Goal: Find contact information: Obtain details needed to contact an individual or organization

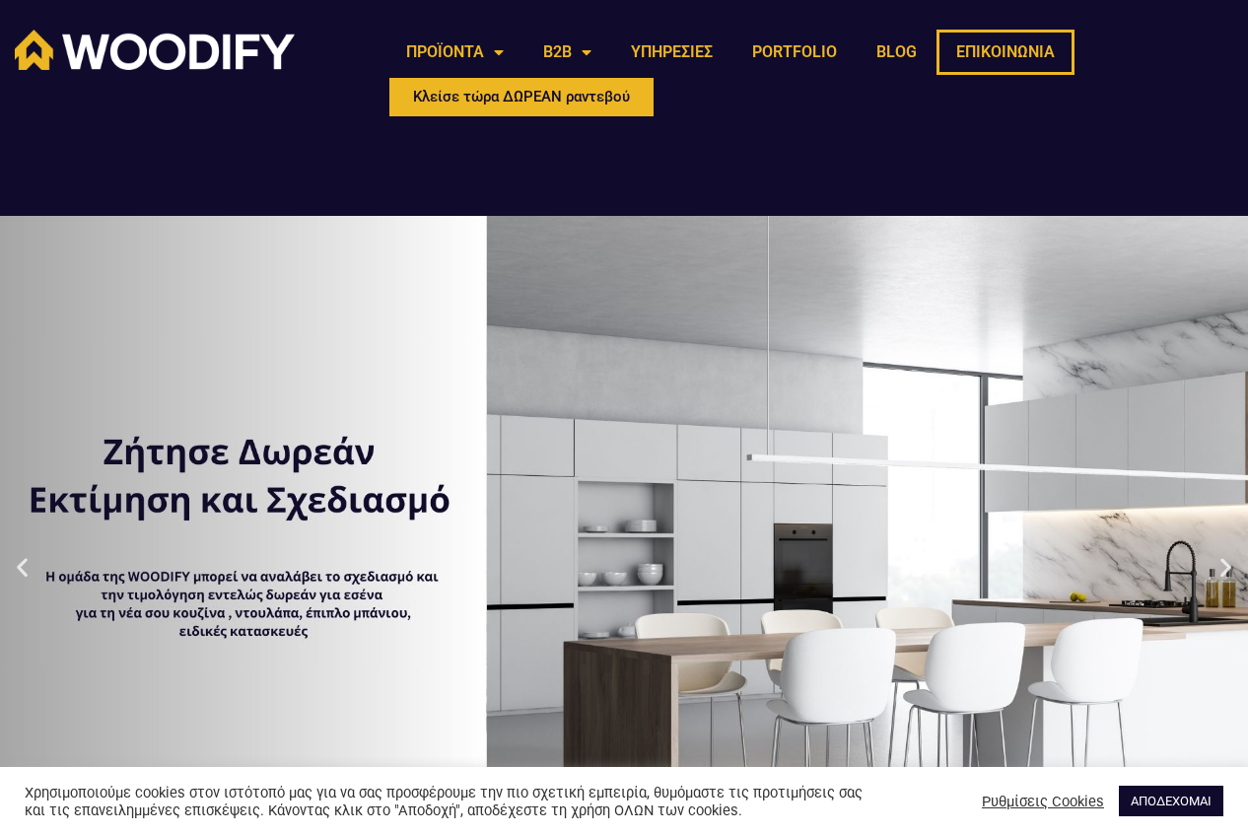
click at [1035, 53] on link "ΕΠΙΚΟΙΝΩΝΙΑ" at bounding box center [1005, 52] width 138 height 45
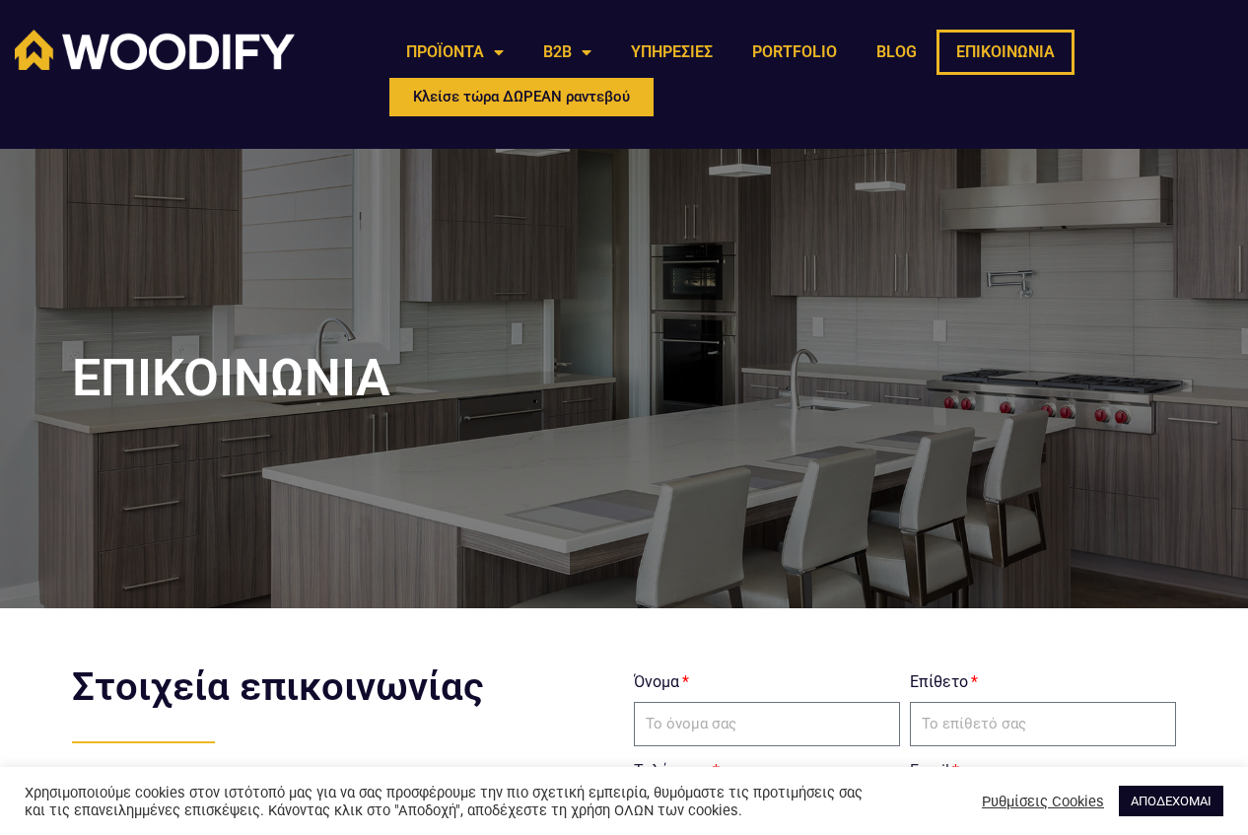
click at [1157, 791] on link "ΑΠΟΔΕΧΟΜΑΙ" at bounding box center [1170, 800] width 104 height 31
click at [1151, 789] on link "ΑΠΟΔΕΧΟΜΑΙ" at bounding box center [1170, 800] width 104 height 31
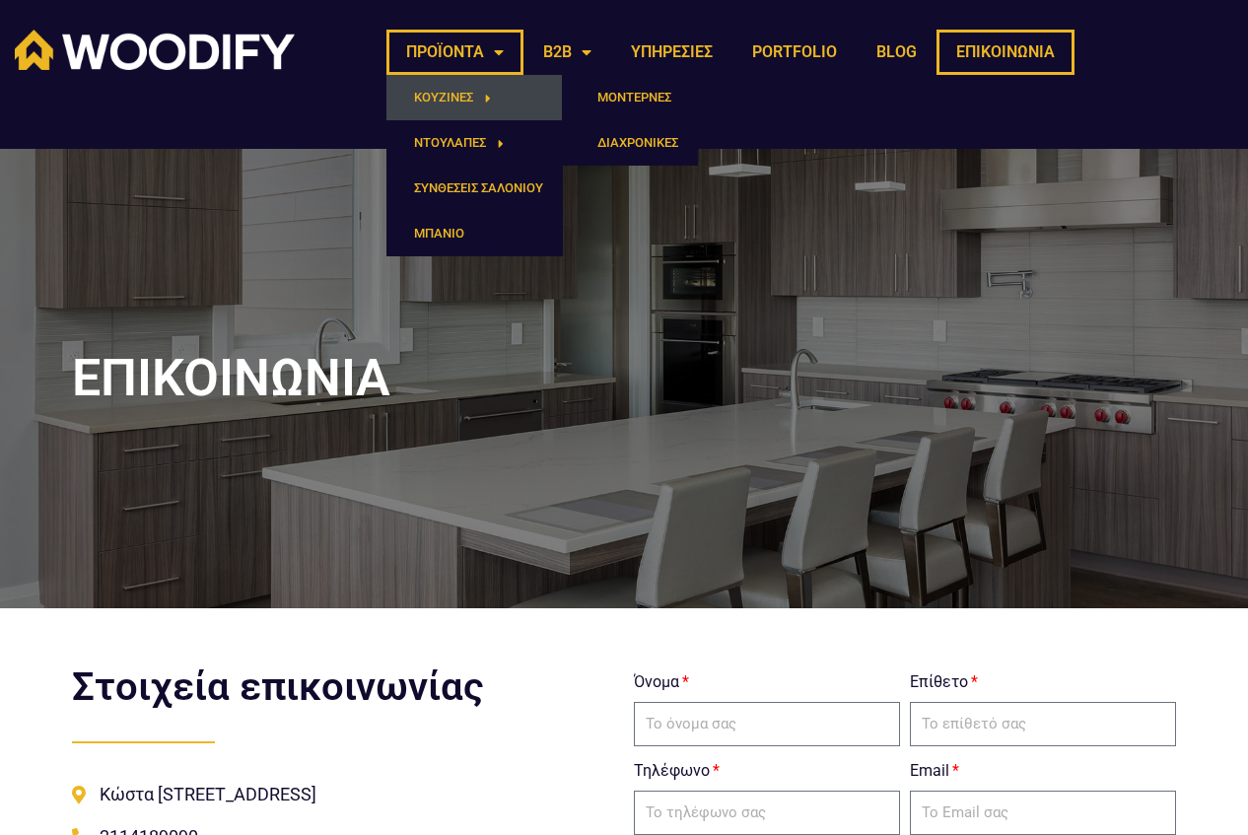
click at [473, 89] on span "Menu" at bounding box center [482, 98] width 18 height 33
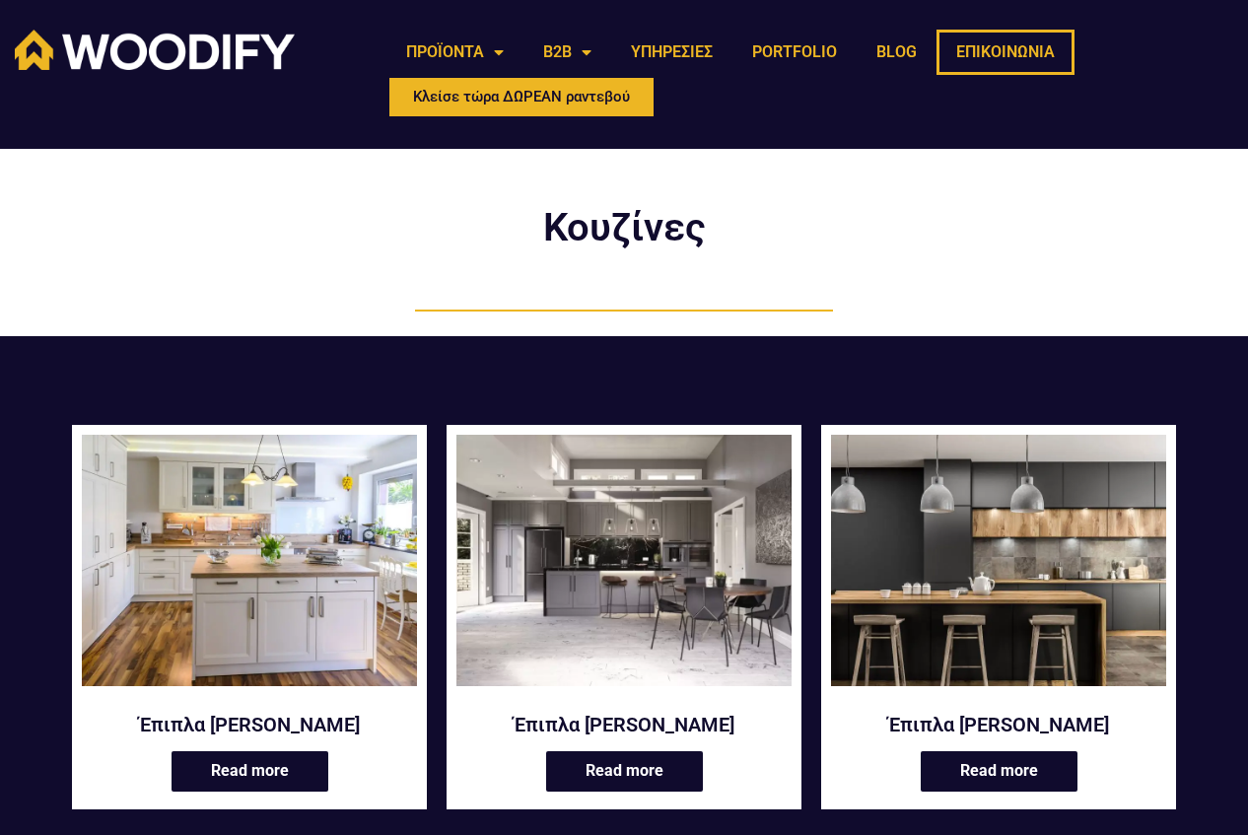
click at [991, 54] on link "ΕΠΙΚΟΙΝΩΝΙΑ" at bounding box center [1005, 52] width 138 height 45
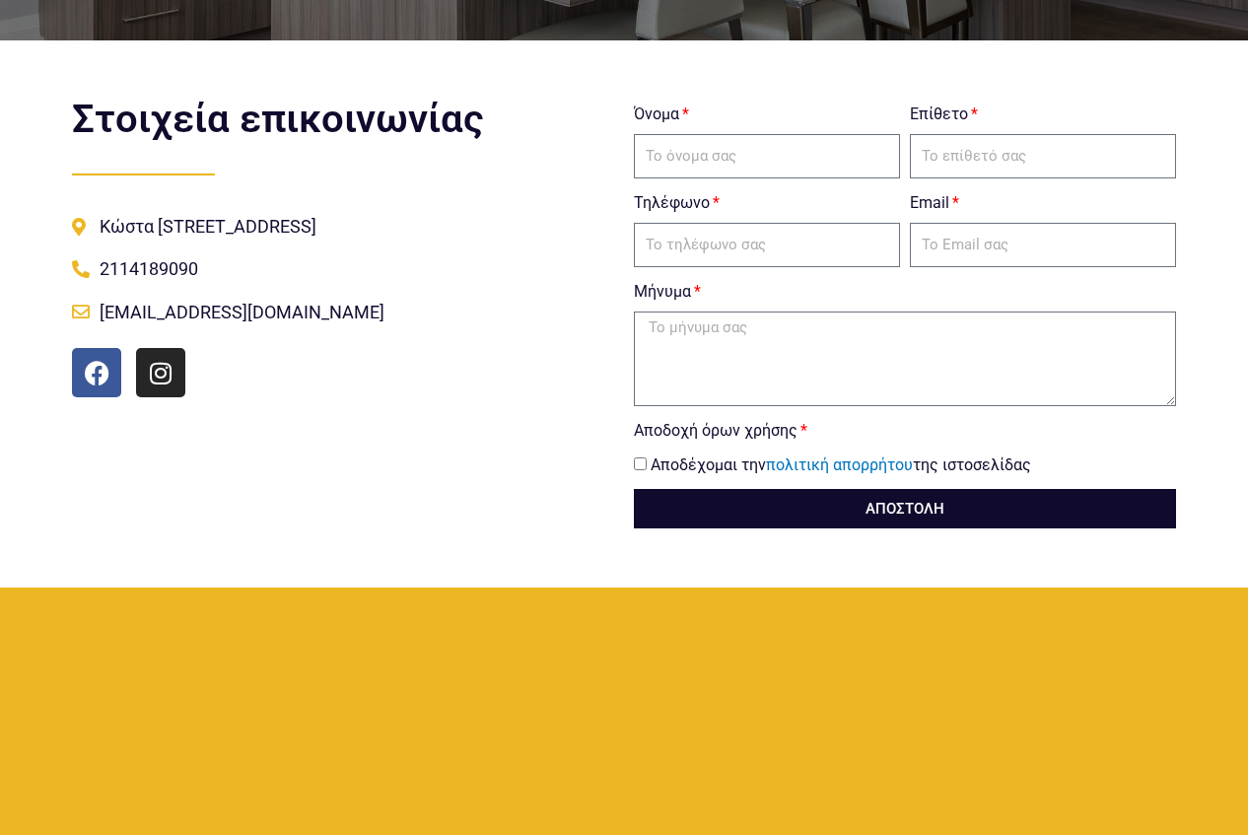
scroll to position [591, 0]
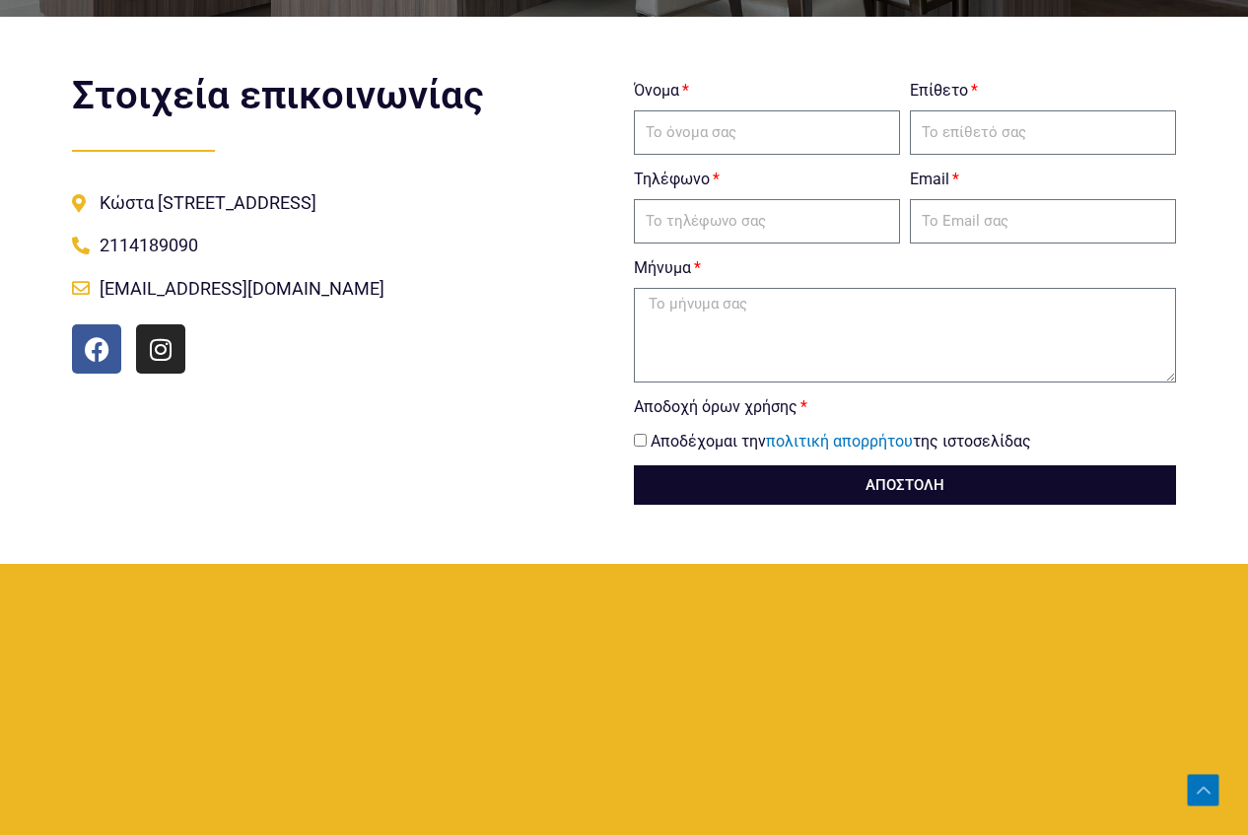
click at [646, 444] on span "Αποδέχομαι την πολιτική απορρήτου της ιστοσελίδας" at bounding box center [905, 442] width 542 height 30
click at [636, 441] on input "Αποδοχή όρων χρήσης" at bounding box center [640, 440] width 13 height 13
checkbox input "true"
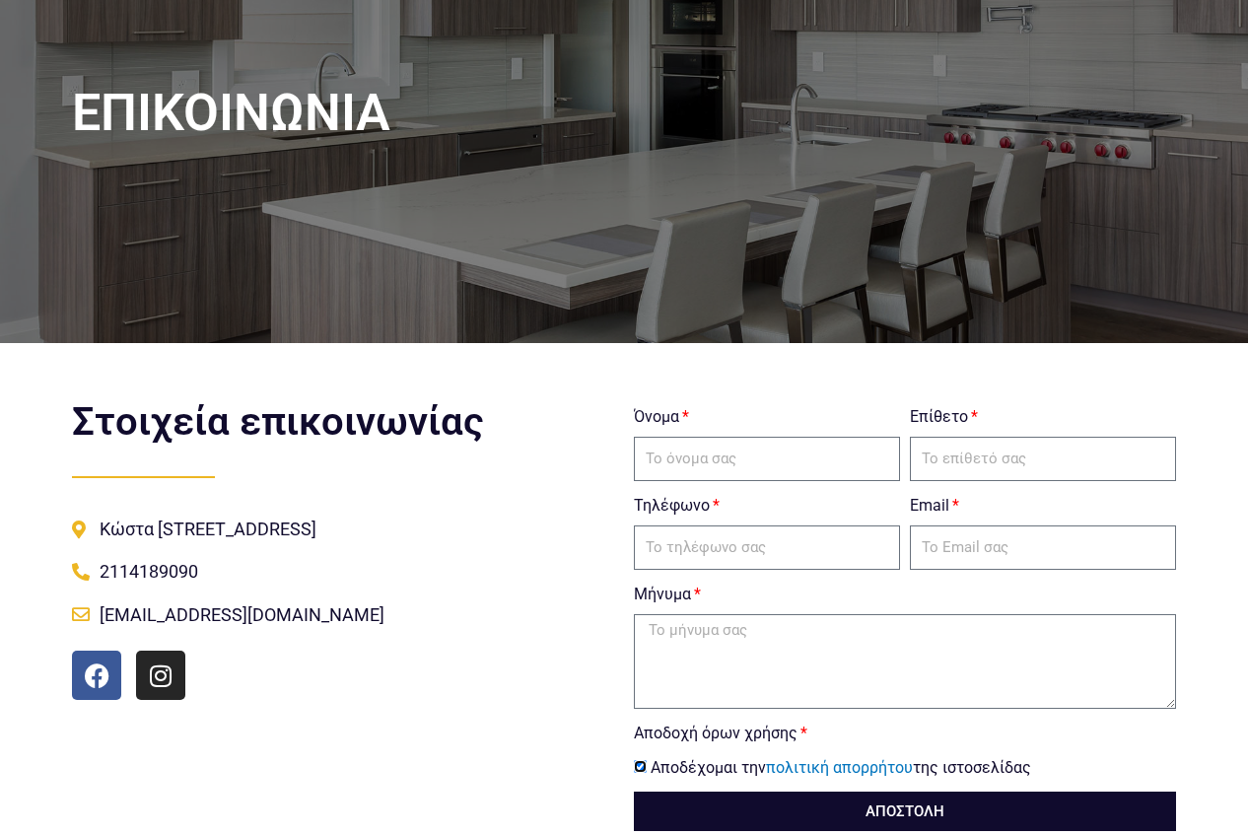
scroll to position [296, 0]
